Goal: Navigation & Orientation: Find specific page/section

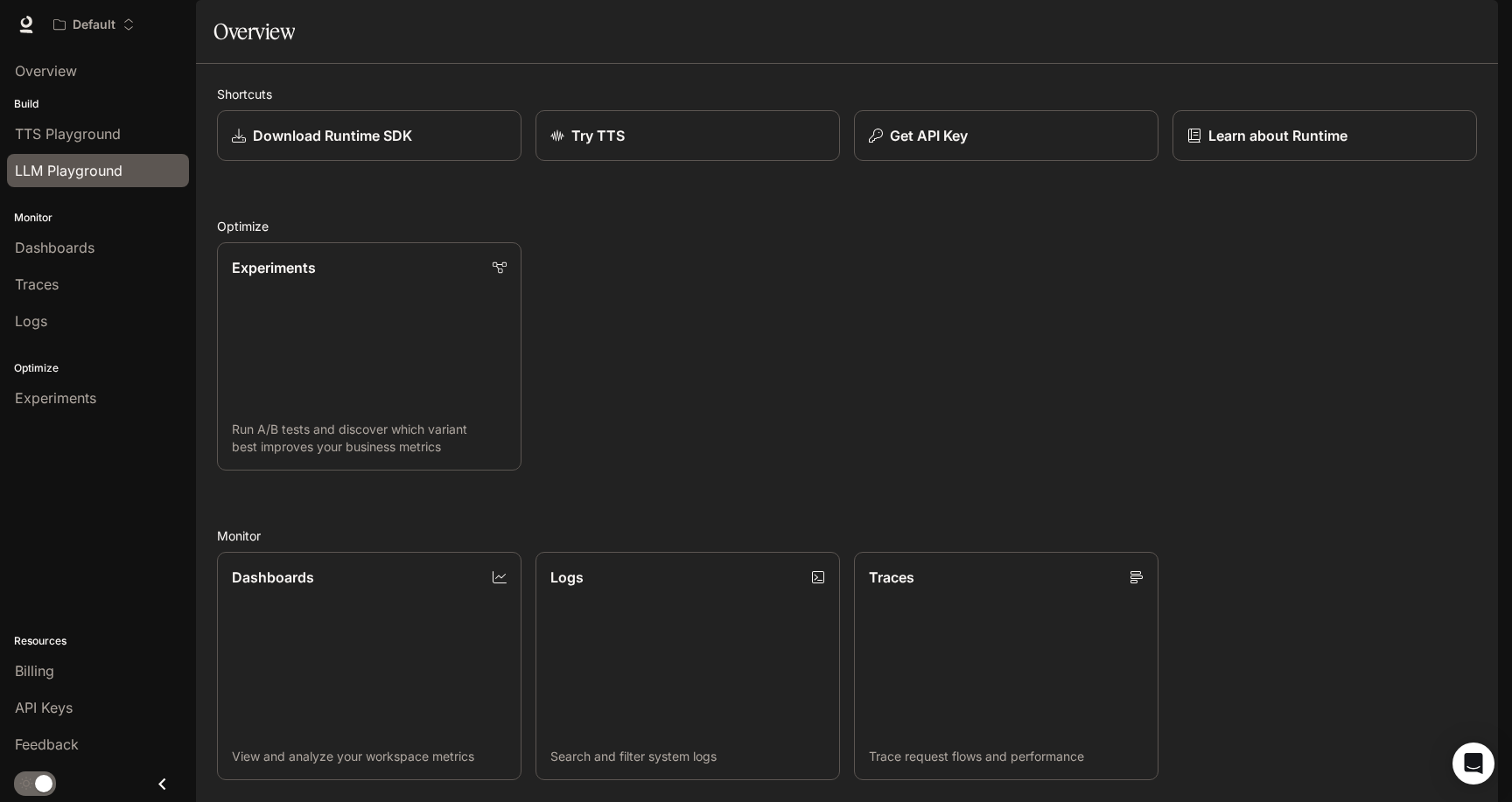
click at [76, 169] on span "LLM Playground" at bounding box center [69, 170] width 108 height 21
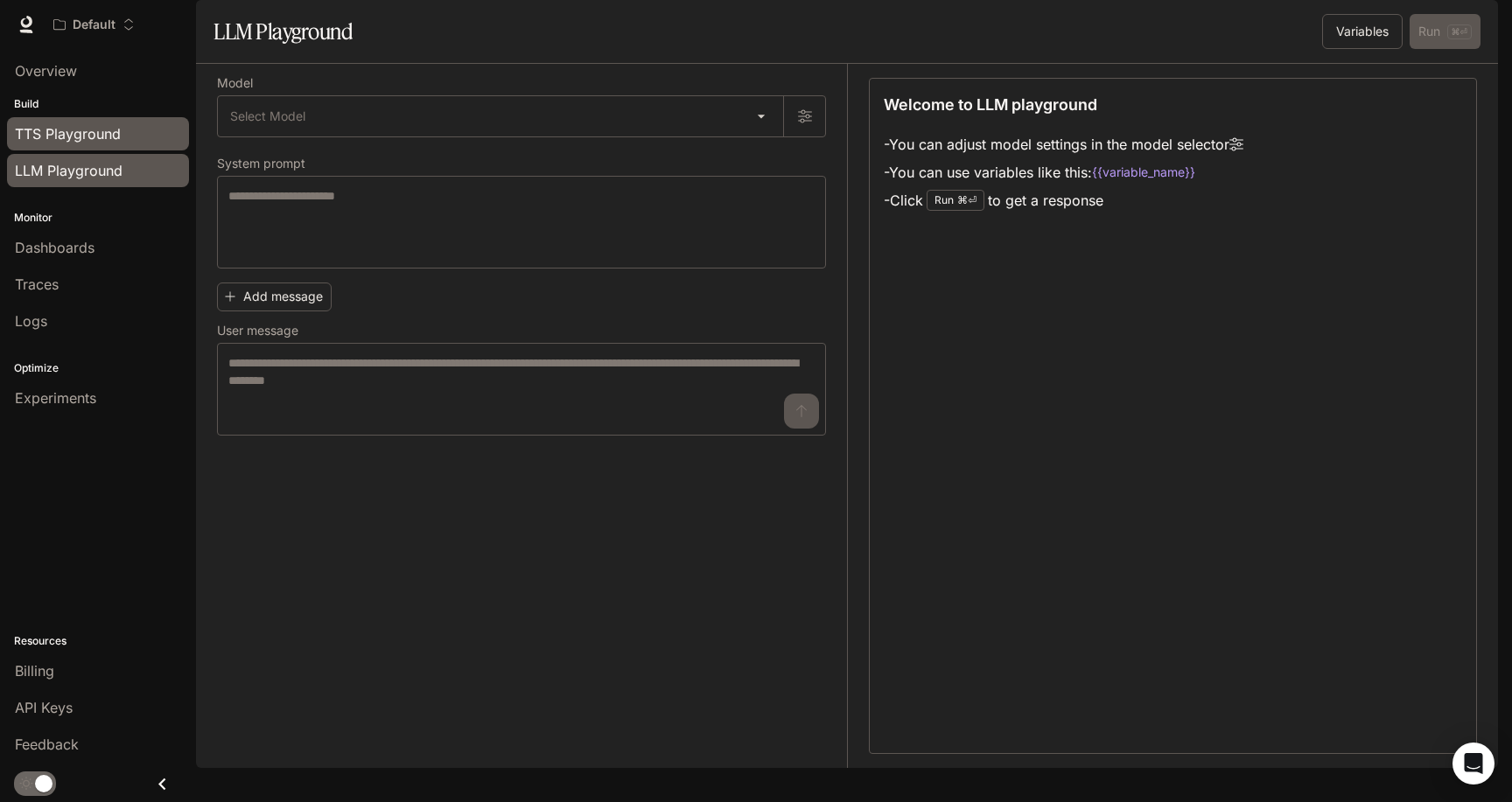
click at [100, 126] on span "TTS Playground" at bounding box center [68, 133] width 106 height 21
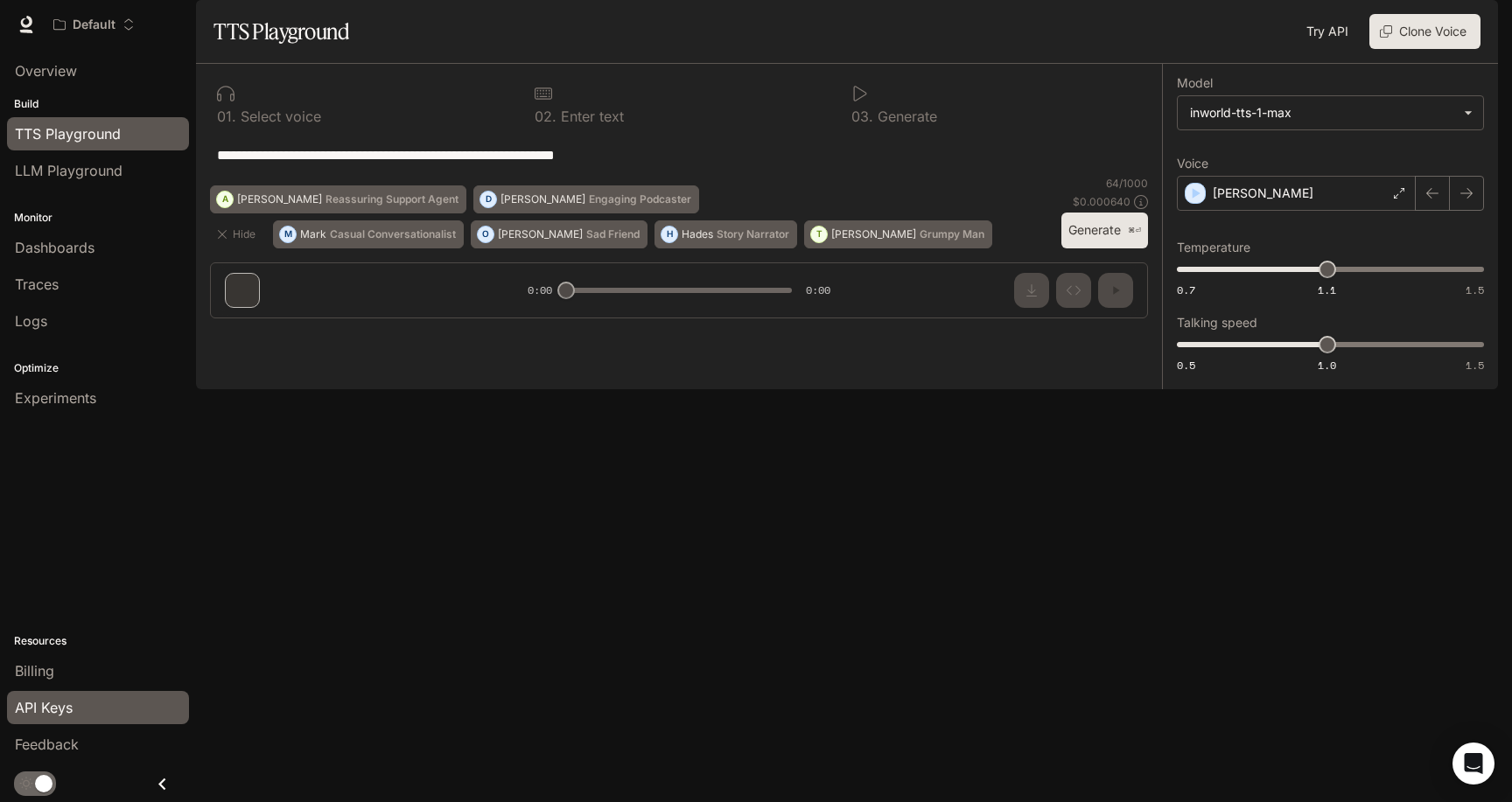
click at [94, 716] on div "API Keys" at bounding box center [98, 707] width 166 height 21
